Goal: Communication & Community: Answer question/provide support

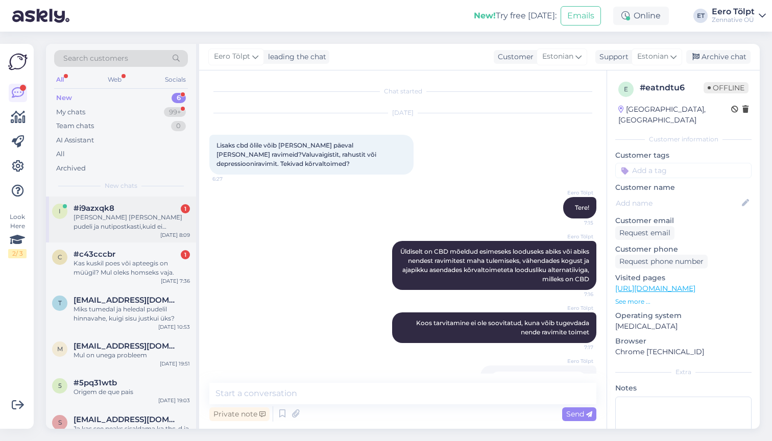
scroll to position [34, 0]
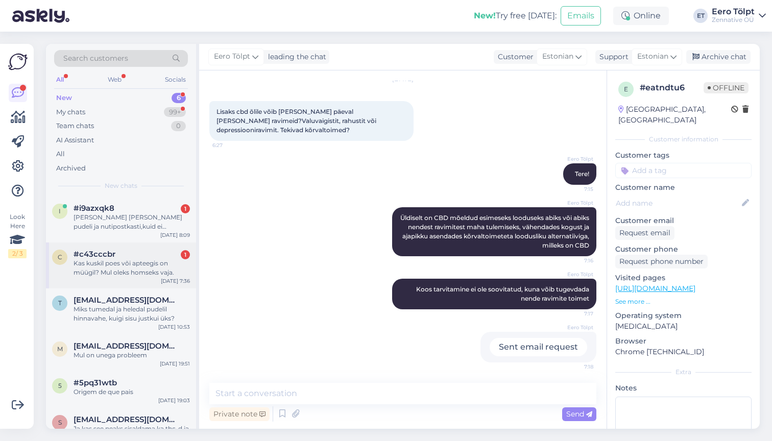
click at [136, 267] on div "Kas kuskil poes või apteegis on müügil? Mul oleks homseks vaja." at bounding box center [132, 268] width 116 height 18
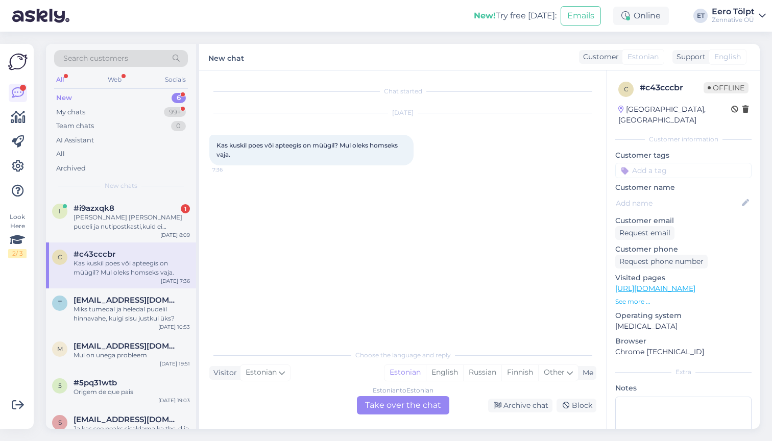
click at [394, 407] on div "Estonian to Estonian Take over the chat" at bounding box center [403, 405] width 92 height 18
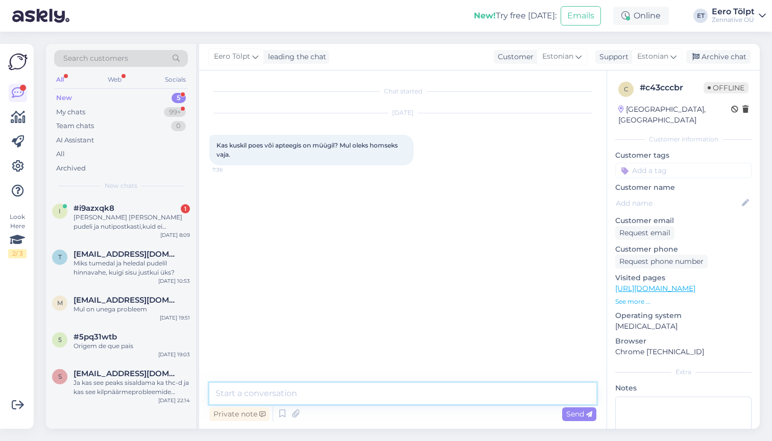
click at [352, 390] on textarea at bounding box center [402, 393] width 387 height 21
type textarea "Tere!"
type textarea "Jah Bio4You ja Biotheka poodides"
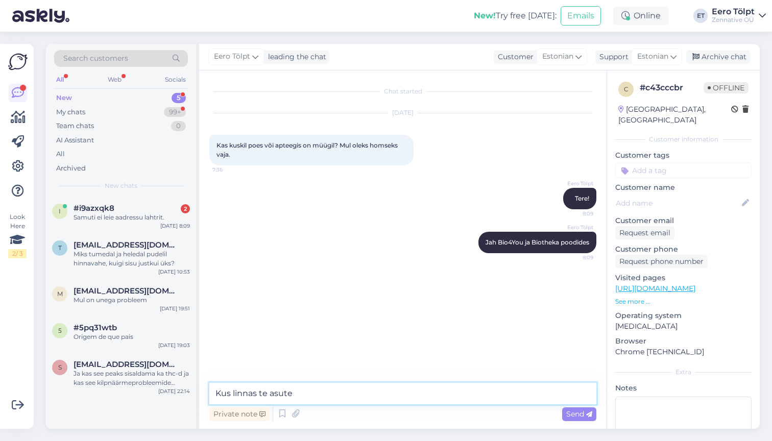
type textarea "Kus linnas te asute?"
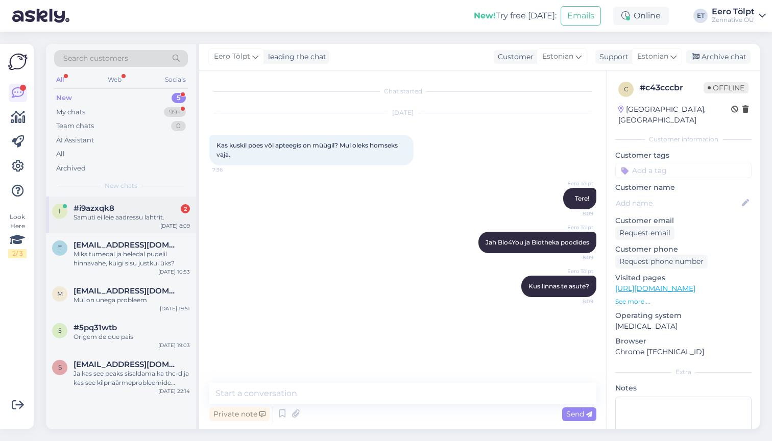
click at [104, 207] on span "#i9azxqk8" at bounding box center [94, 208] width 41 height 9
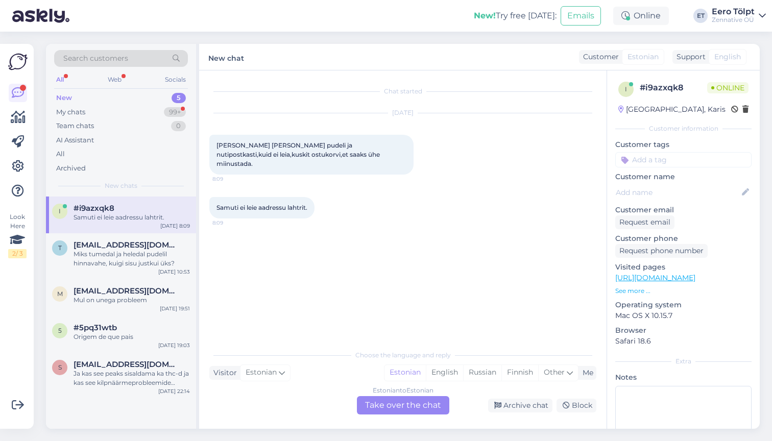
click at [378, 406] on div "Estonian to Estonian Take over the chat" at bounding box center [403, 405] width 92 height 18
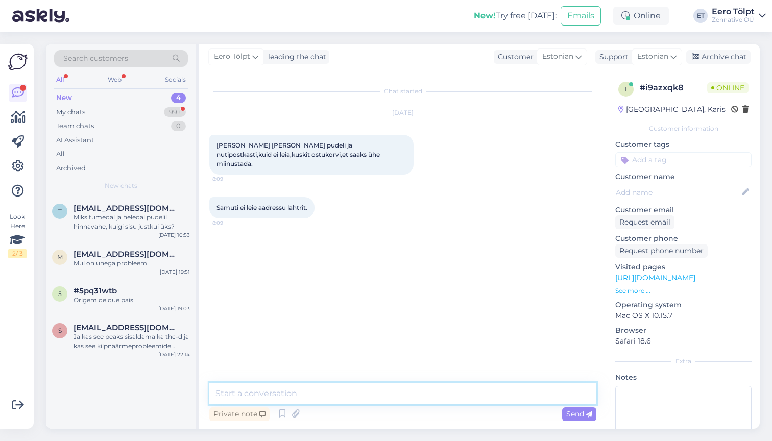
click at [350, 397] on textarea at bounding box center [402, 393] width 387 height 21
type textarea "Tere!"
type textarea "Üleval [PERSON_NAME] on [PERSON_NAME]"
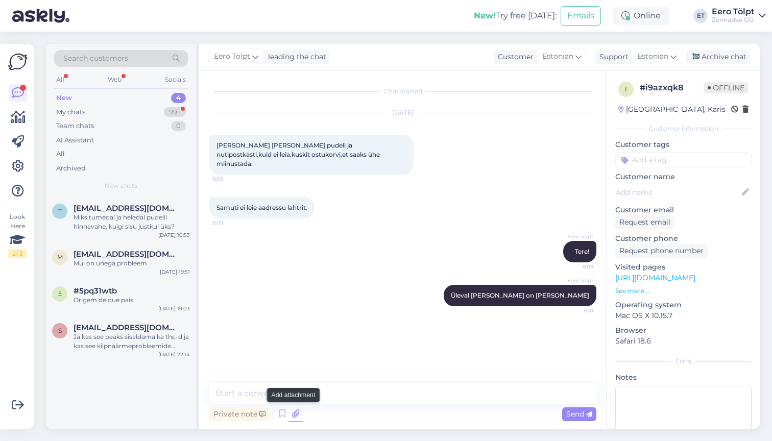
click at [295, 415] on icon at bounding box center [295, 413] width 14 height 15
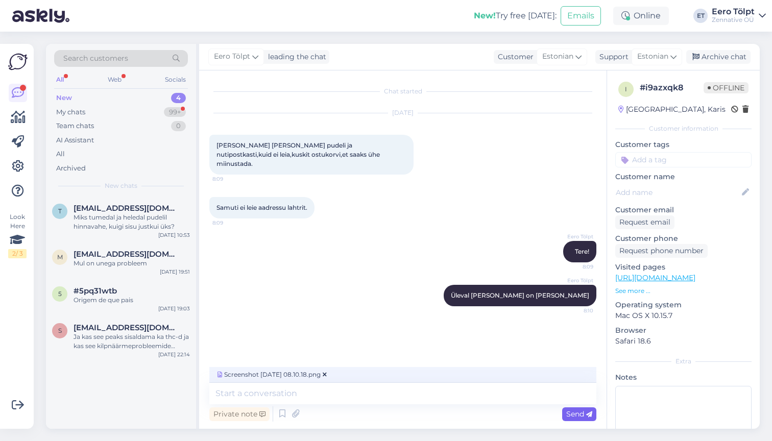
click at [583, 417] on span "Send" at bounding box center [579, 413] width 26 height 9
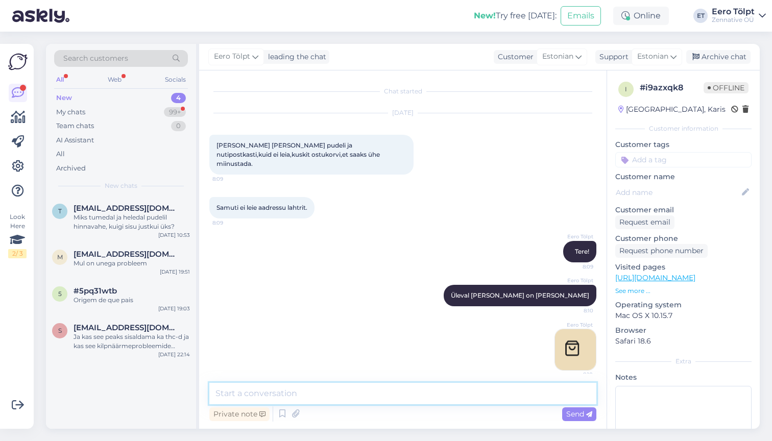
click at [341, 395] on textarea at bounding box center [402, 393] width 387 height 21
type textarea "Aadressi pole vaja, valige [PERSON_NAME] pakiautomaat rippmenüüst"
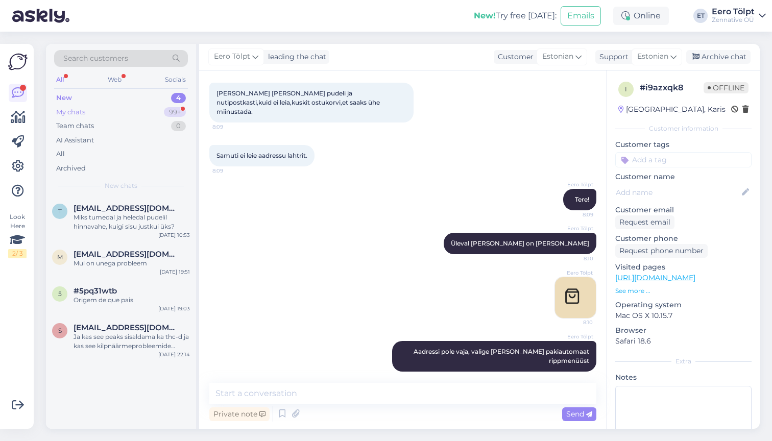
click at [88, 114] on div "My chats 99+" at bounding box center [121, 112] width 134 height 14
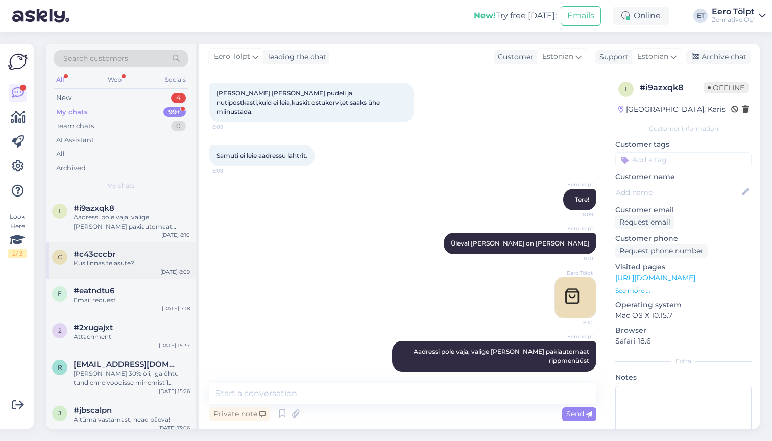
click at [144, 264] on div "Kus linnas te asute?" at bounding box center [132, 263] width 116 height 9
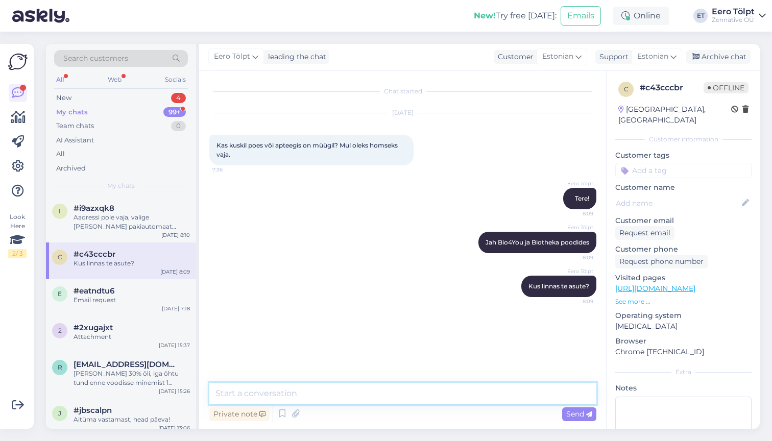
click at [358, 396] on textarea at bounding box center [402, 393] width 387 height 21
click at [356, 394] on textarea "Homseks jõuab ka kui täna tellida Omniva pakiautomaati" at bounding box center [402, 393] width 387 height 21
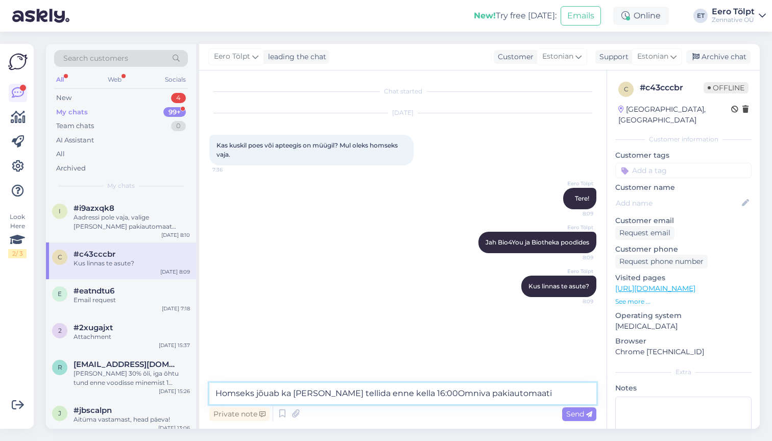
type textarea "Homseks jõuab ka [PERSON_NAME] tellida enne kella 16:00 Omniva pakiautomaati"
click at [527, 392] on textarea "Homseks jõuab ka [PERSON_NAME] tellida enne kella 16:00 Omniva pakiautomaati" at bounding box center [402, 393] width 387 height 21
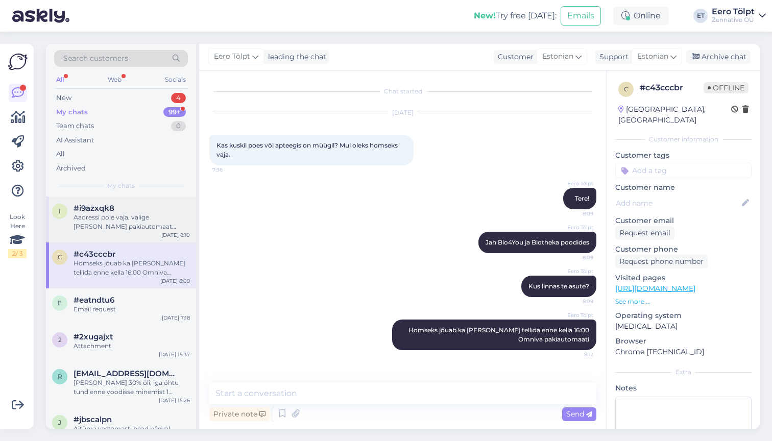
click at [140, 218] on div "Aadressi pole vaja, valige [PERSON_NAME] pakiautomaat rippmenüüst" at bounding box center [132, 222] width 116 height 18
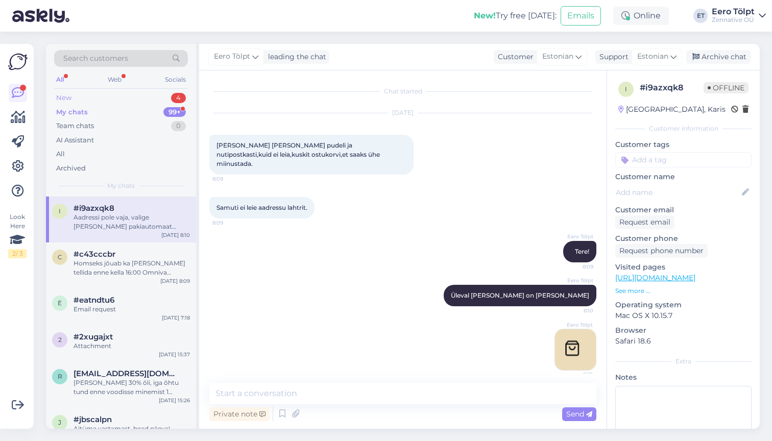
click at [97, 94] on div "New 4" at bounding box center [121, 98] width 134 height 14
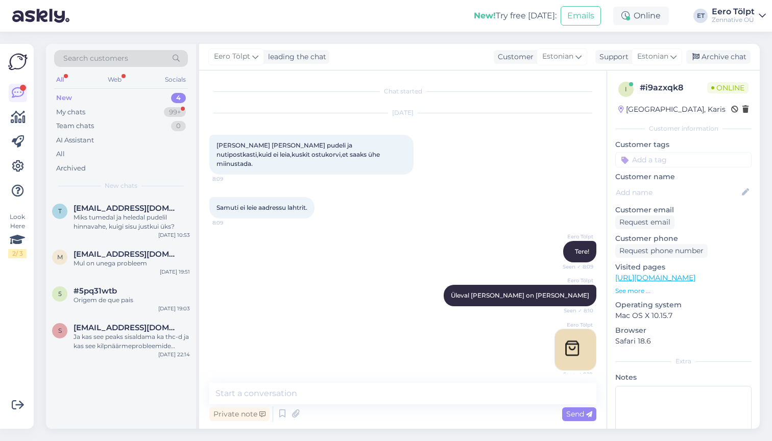
scroll to position [105, 0]
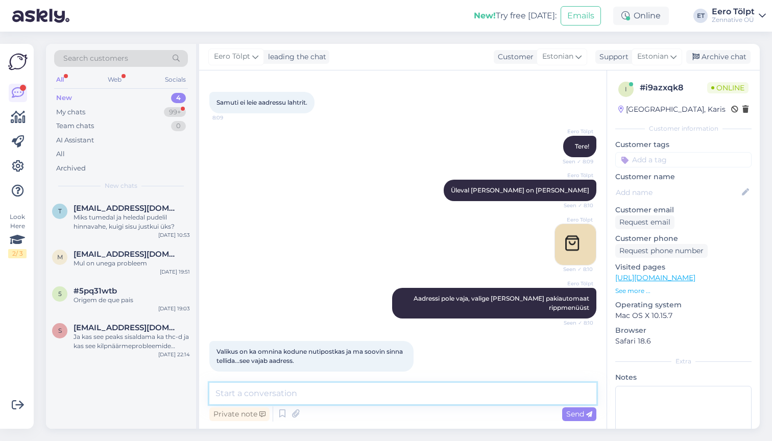
click at [341, 392] on textarea at bounding box center [402, 393] width 387 height 21
click at [289, 395] on textarea at bounding box center [402, 393] width 387 height 21
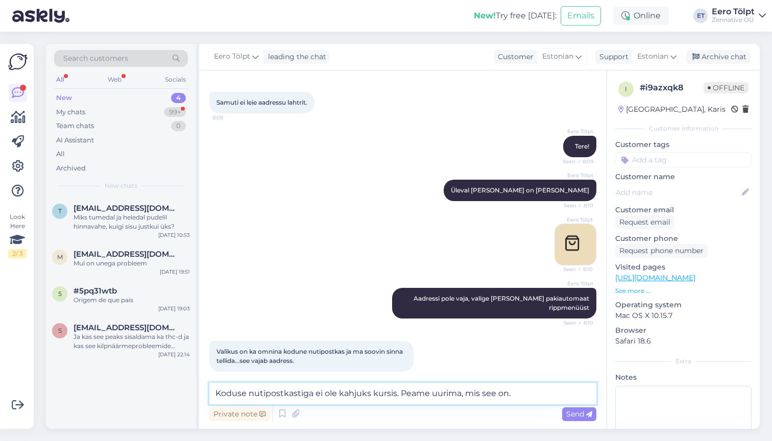
click at [535, 394] on textarea "Koduse nutipostkastiga ei ole kahjuks kursis. Peame uurima, mis see on." at bounding box center [402, 393] width 387 height 21
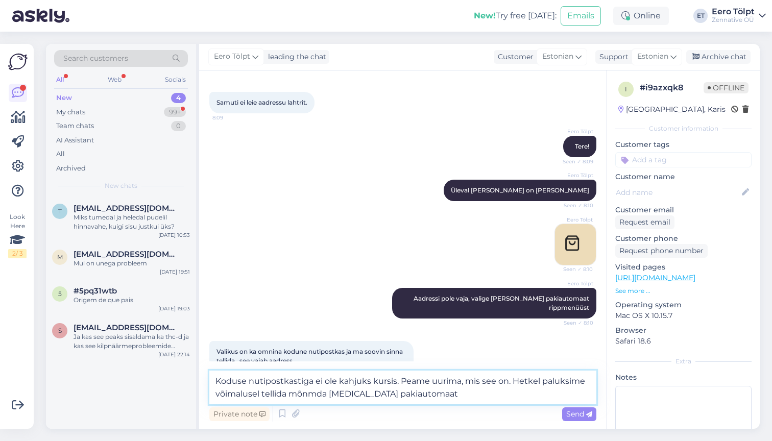
type textarea "Koduse nutipostkastiga ei ole kahjuks kursis. Peame uurima, mis see on. Hetkel …"
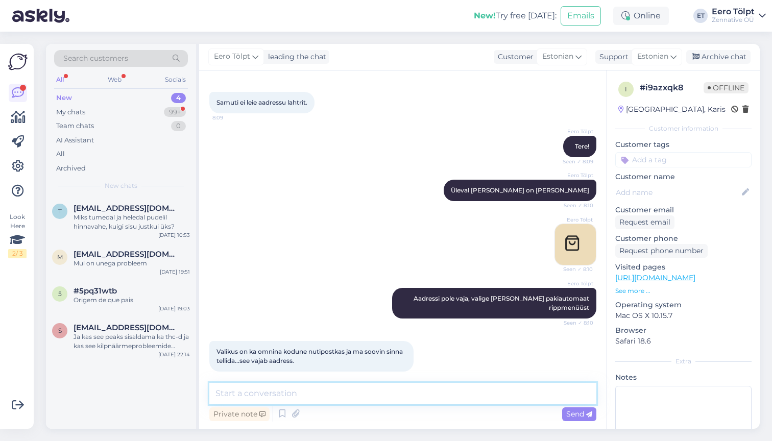
scroll to position [167, 0]
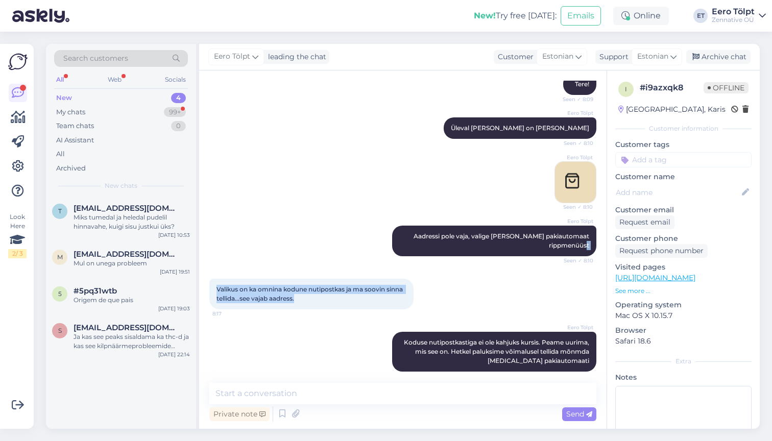
drag, startPoint x: 566, startPoint y: 286, endPoint x: 473, endPoint y: 250, distance: 99.7
click at [479, 249] on div "Chat started Sep 5 2025 Soovin vaid ühe pudeli ja nutipostkasti,kuid ei leia,ku…" at bounding box center [407, 227] width 396 height 293
click at [460, 291] on div "Valikus on ka omnina kodune nutipostkas ja ma soovin sinna tellida...see vajab …" at bounding box center [402, 293] width 387 height 53
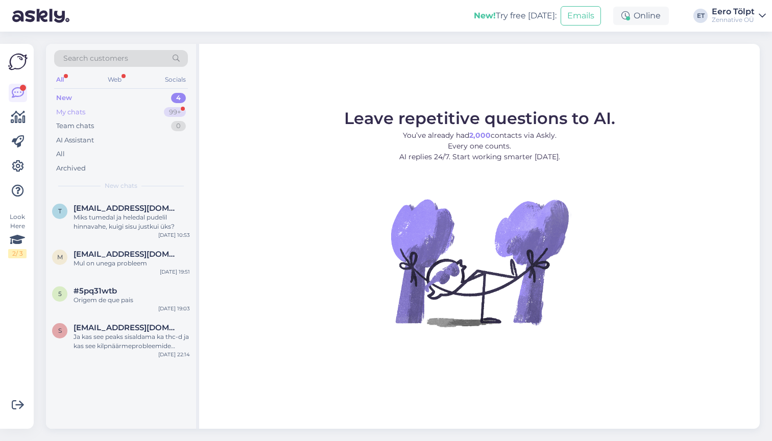
click at [86, 110] on div "My chats 99+" at bounding box center [121, 112] width 134 height 14
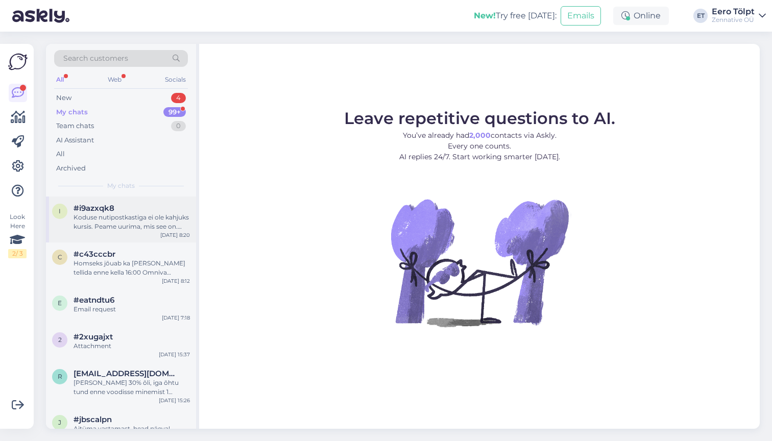
click at [123, 218] on div "Koduse nutipostkastiga ei ole kahjuks kursis. Peame uurima, mis see on. Hetkel …" at bounding box center [132, 222] width 116 height 18
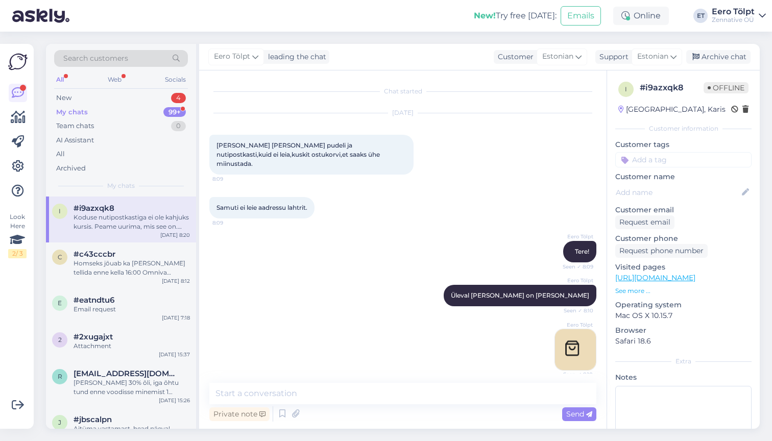
scroll to position [167, 0]
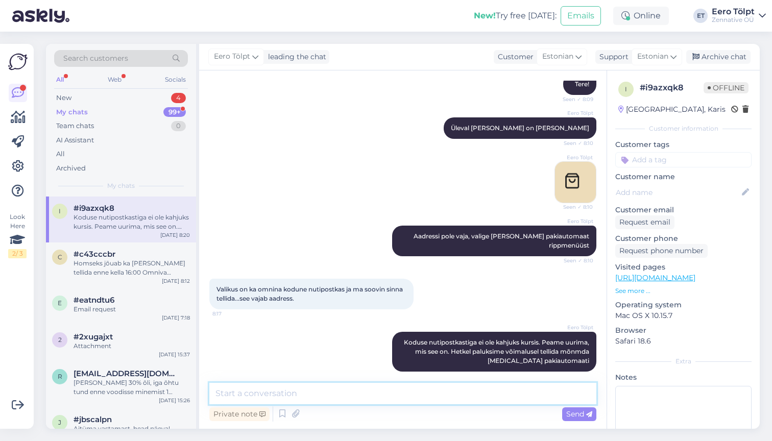
click at [234, 383] on textarea at bounding box center [402, 393] width 387 height 21
type textarea "[PERSON_NAME] targemaks"
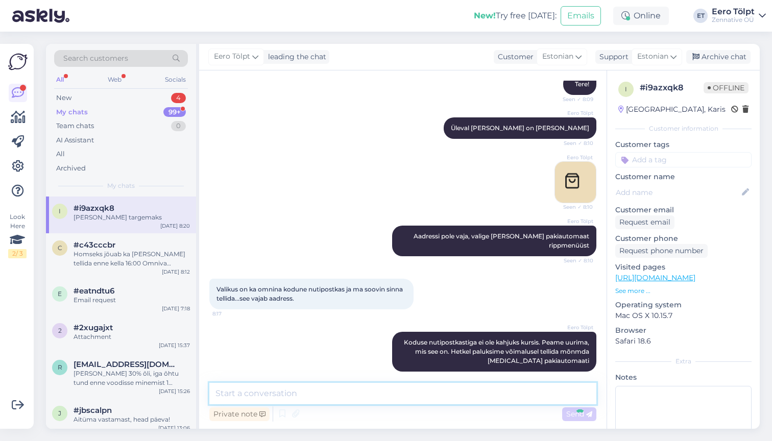
scroll to position [211, 0]
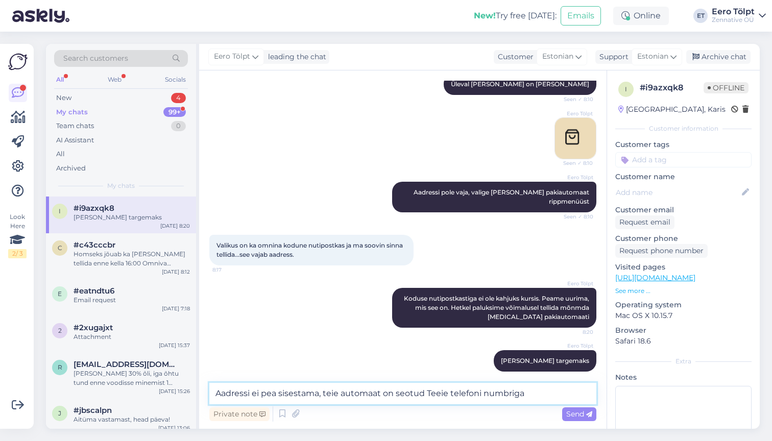
click at [438, 394] on textarea "Aadressi ei pea sisestama, teie automaat on seotud Teeie telefoni numbriga" at bounding box center [402, 393] width 387 height 21
type textarea "Aadressi ei pea sisestama, teie automaat on seotud Teie telefoni numbriga"
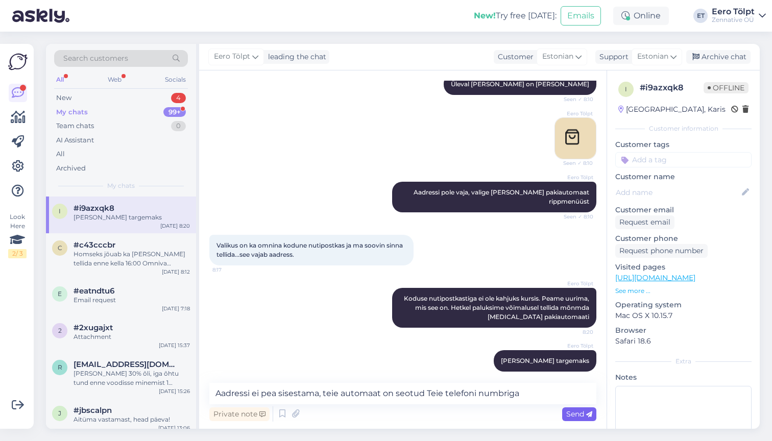
click at [571, 413] on span "Send" at bounding box center [579, 413] width 26 height 9
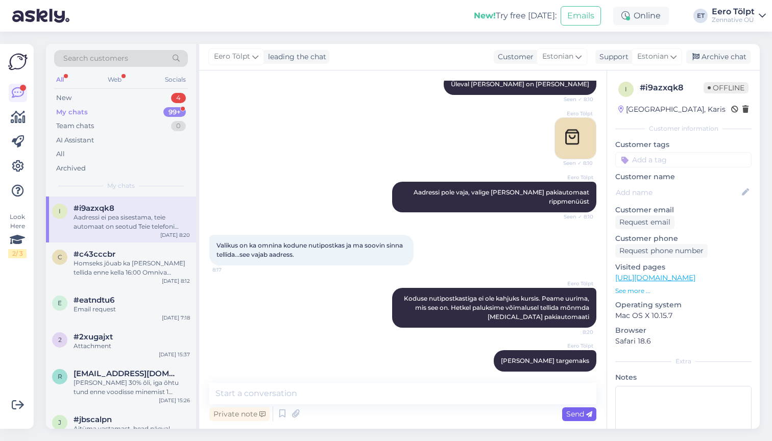
scroll to position [264, 0]
